Goal: Task Accomplishment & Management: Use online tool/utility

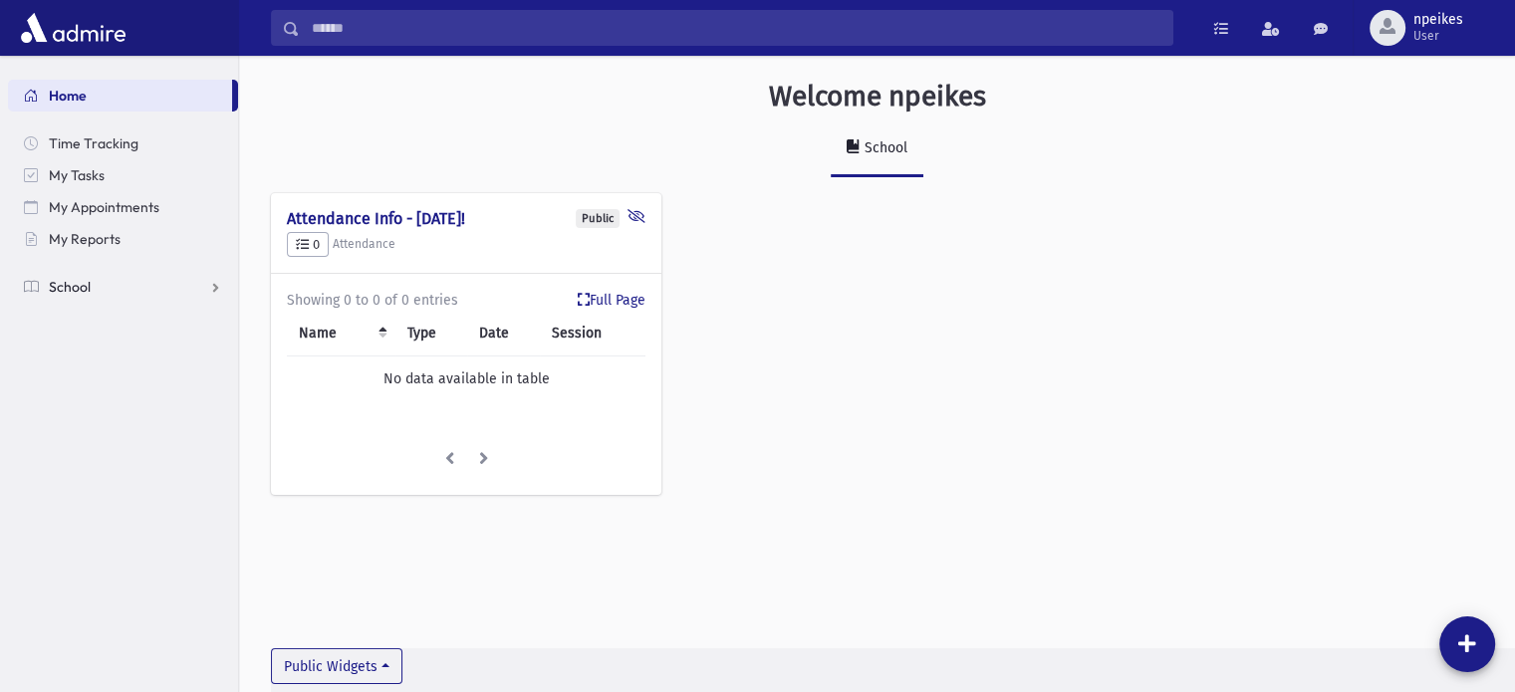
click at [214, 292] on link "School" at bounding box center [123, 287] width 230 height 32
click at [216, 348] on link "Attendance" at bounding box center [123, 351] width 230 height 32
click at [113, 389] on link "Entry" at bounding box center [123, 383] width 230 height 32
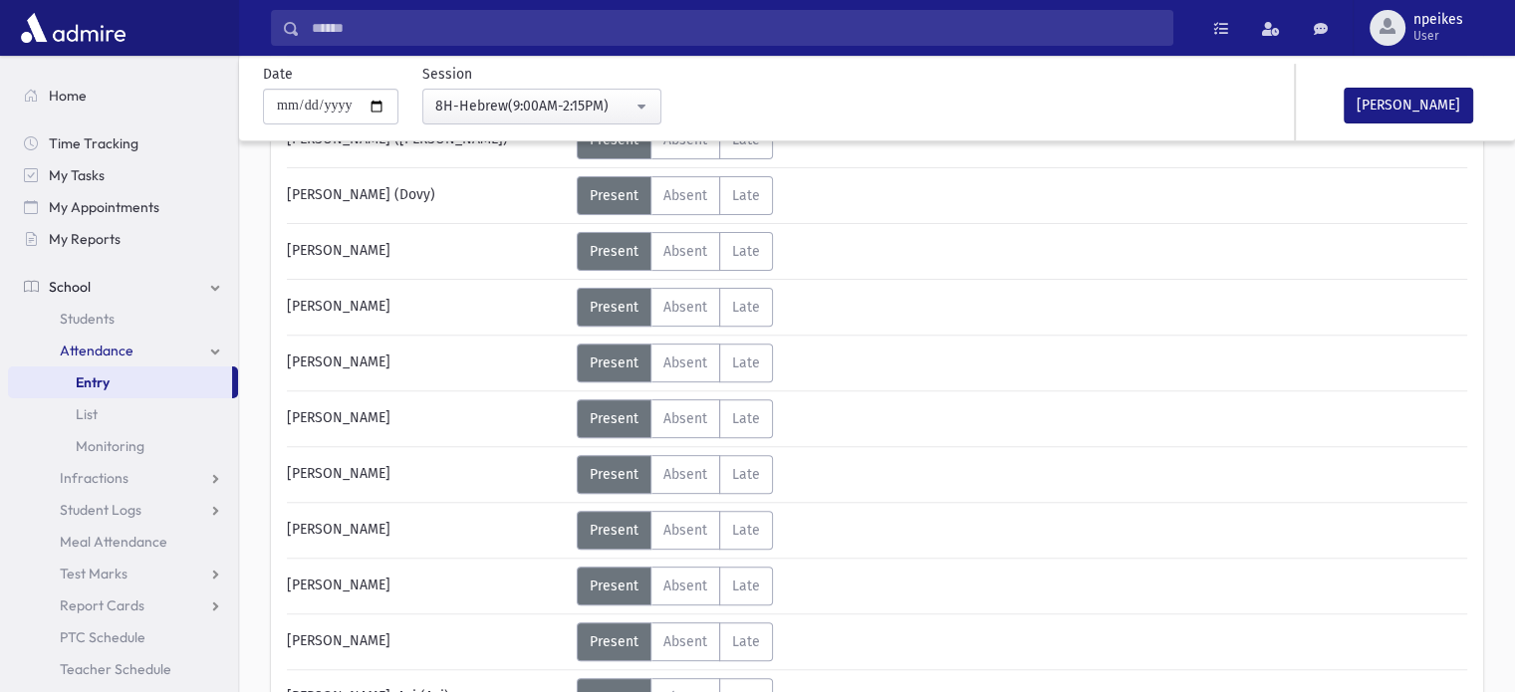
scroll to position [697, 0]
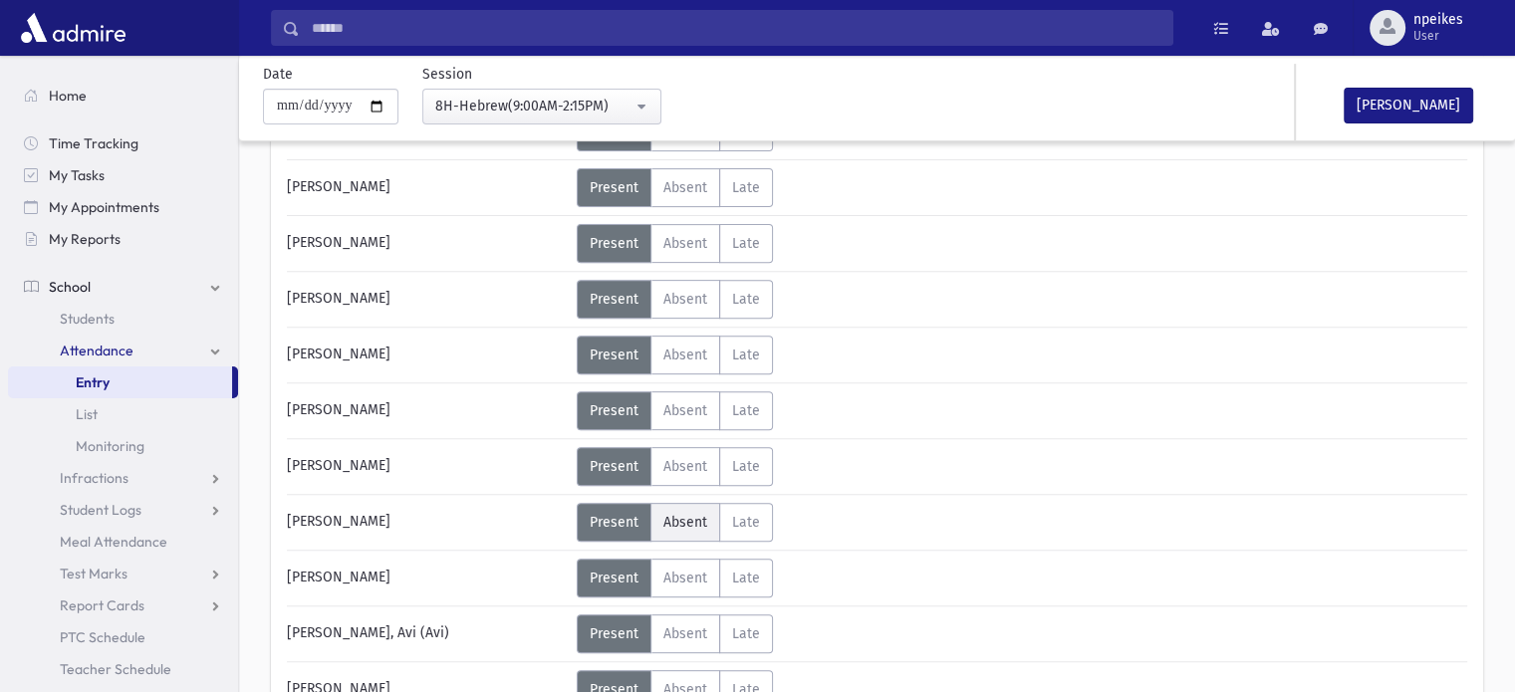
click at [675, 518] on span "Absent" at bounding box center [685, 522] width 44 height 17
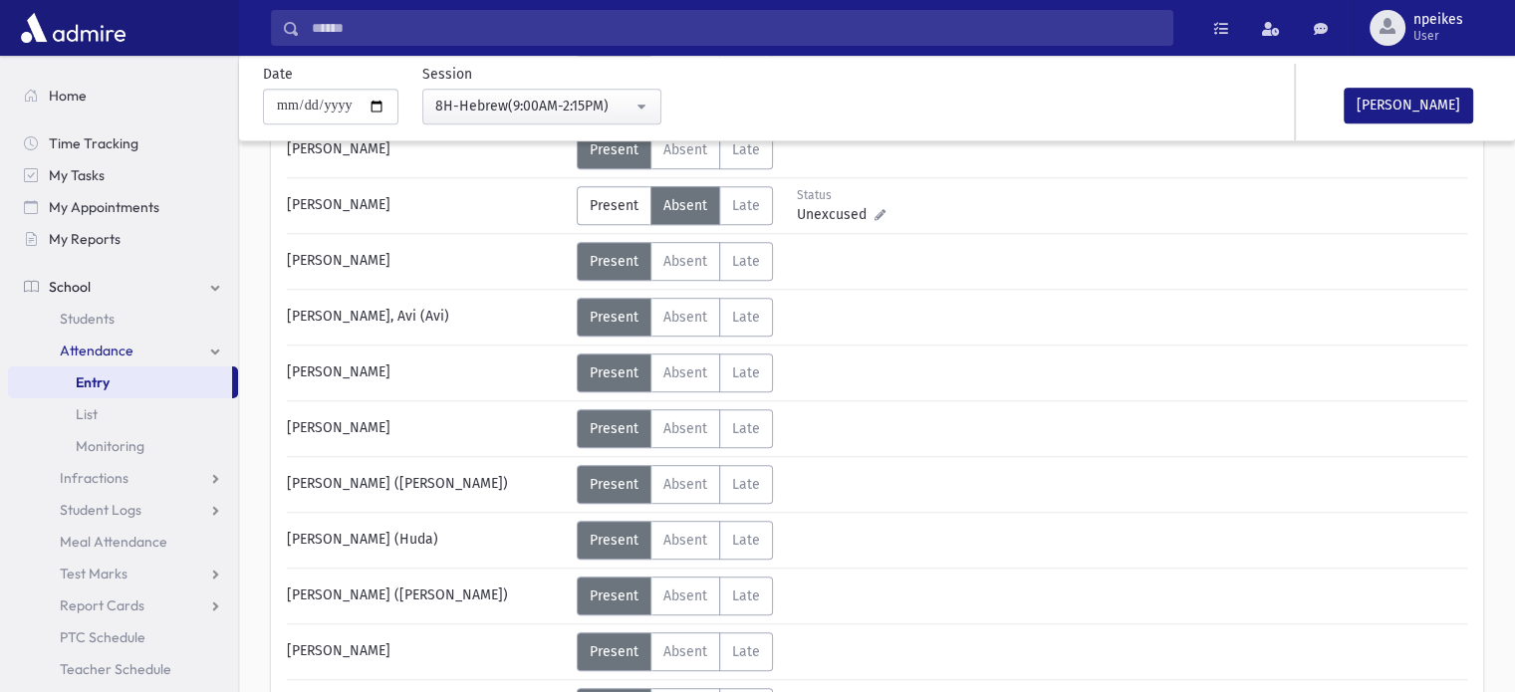
scroll to position [1096, 0]
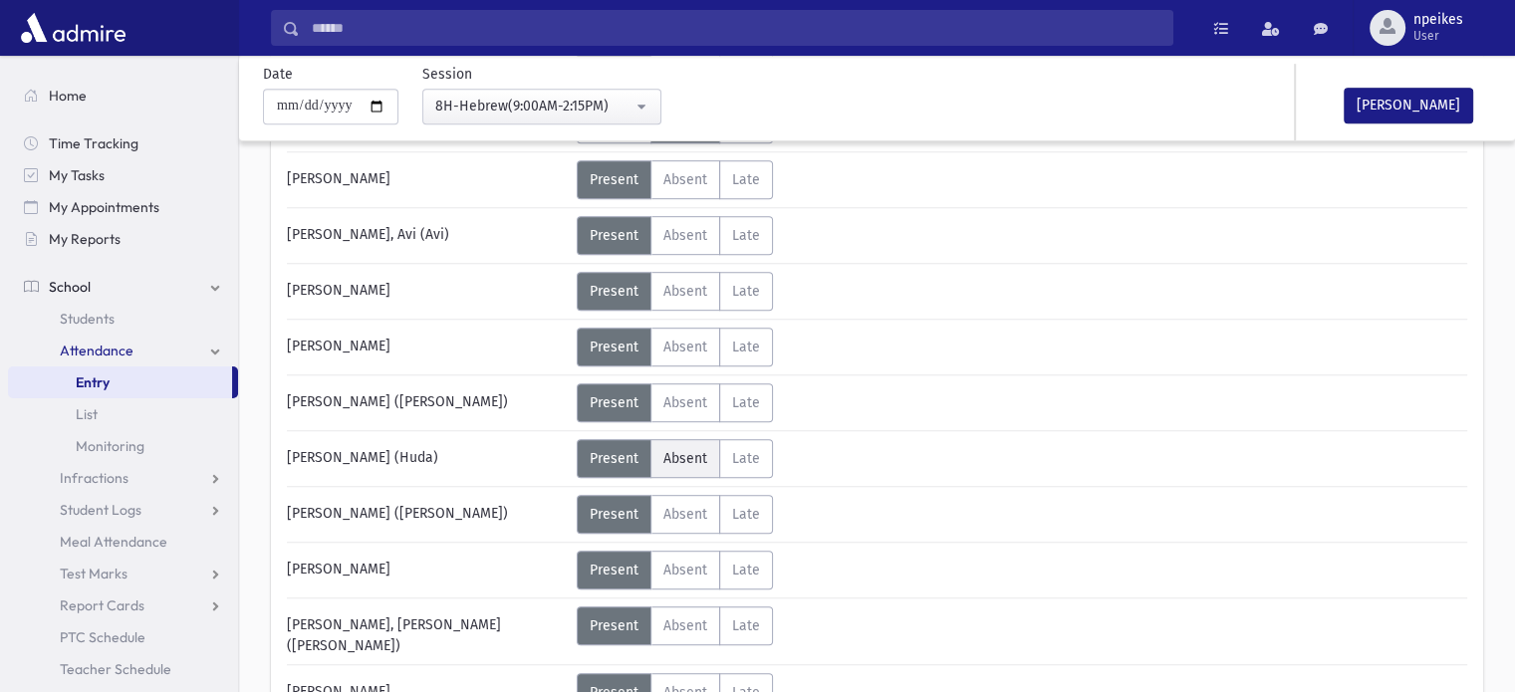
click at [702, 451] on span "Absent" at bounding box center [685, 458] width 44 height 17
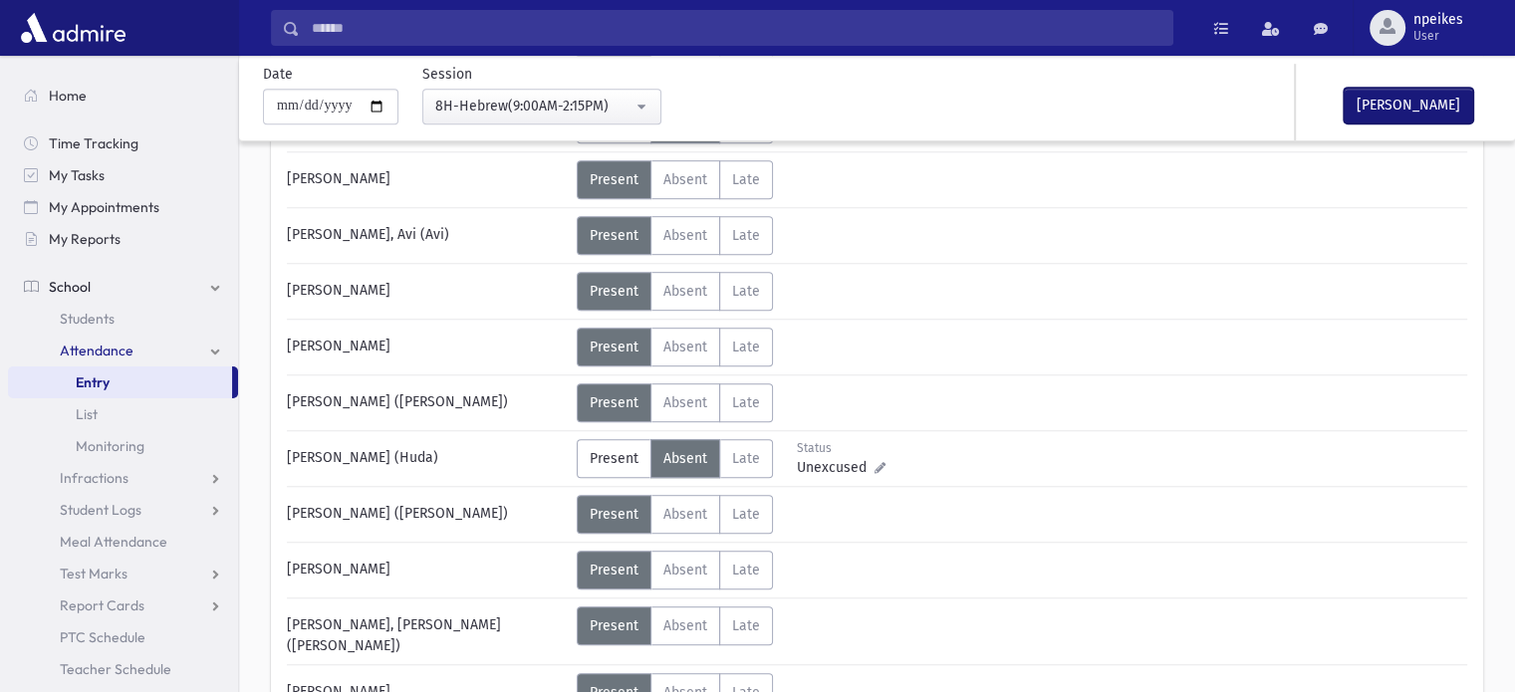
click at [1387, 112] on button "[PERSON_NAME]" at bounding box center [1408, 106] width 129 height 36
